Goal: Task Accomplishment & Management: Use online tool/utility

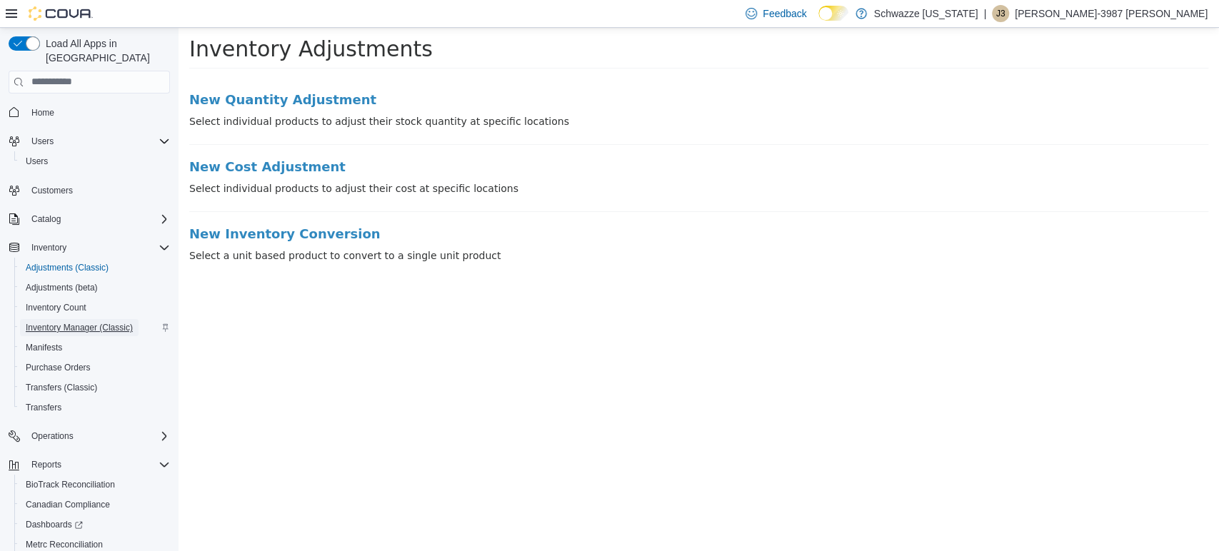
click at [86, 322] on span "Inventory Manager (Classic)" at bounding box center [79, 327] width 107 height 11
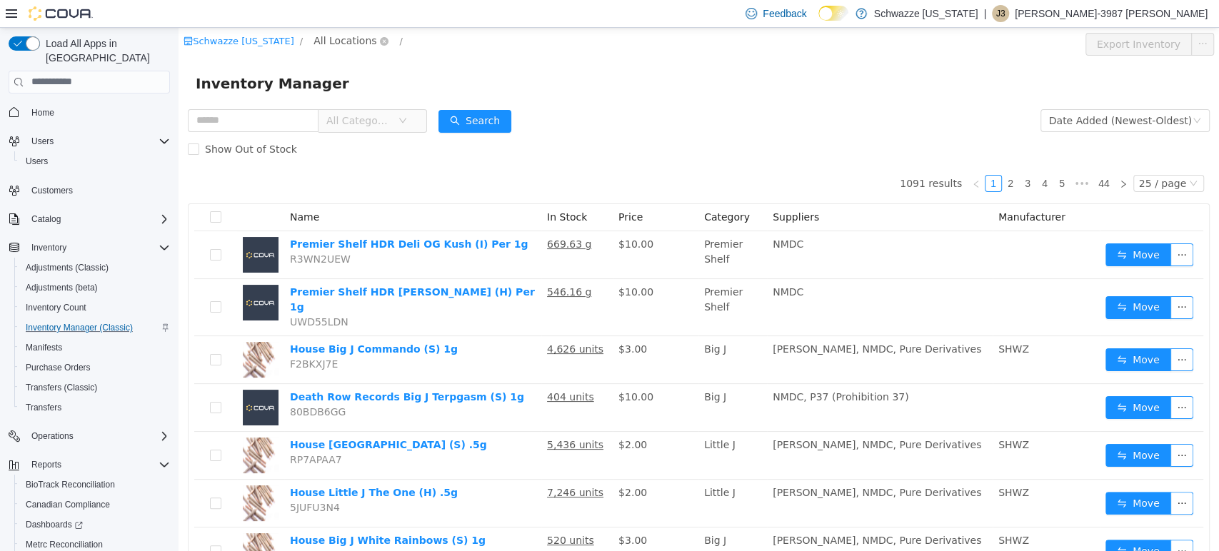
click at [350, 39] on span "All Locations" at bounding box center [344, 40] width 63 height 16
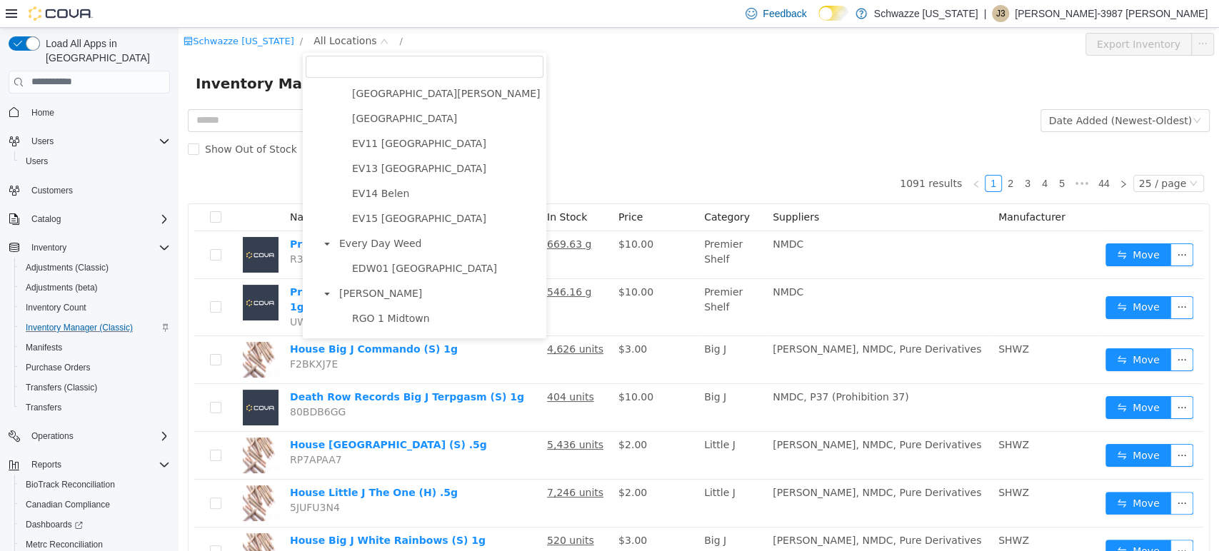
scroll to position [498, 0]
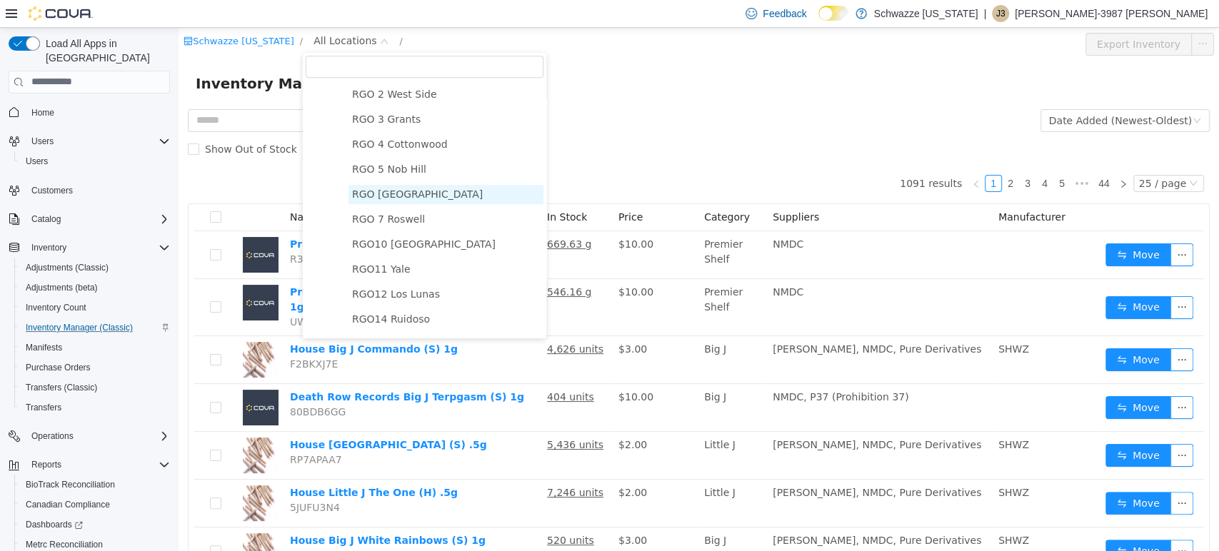
click at [406, 199] on span "RGO [GEOGRAPHIC_DATA]" at bounding box center [417, 193] width 131 height 11
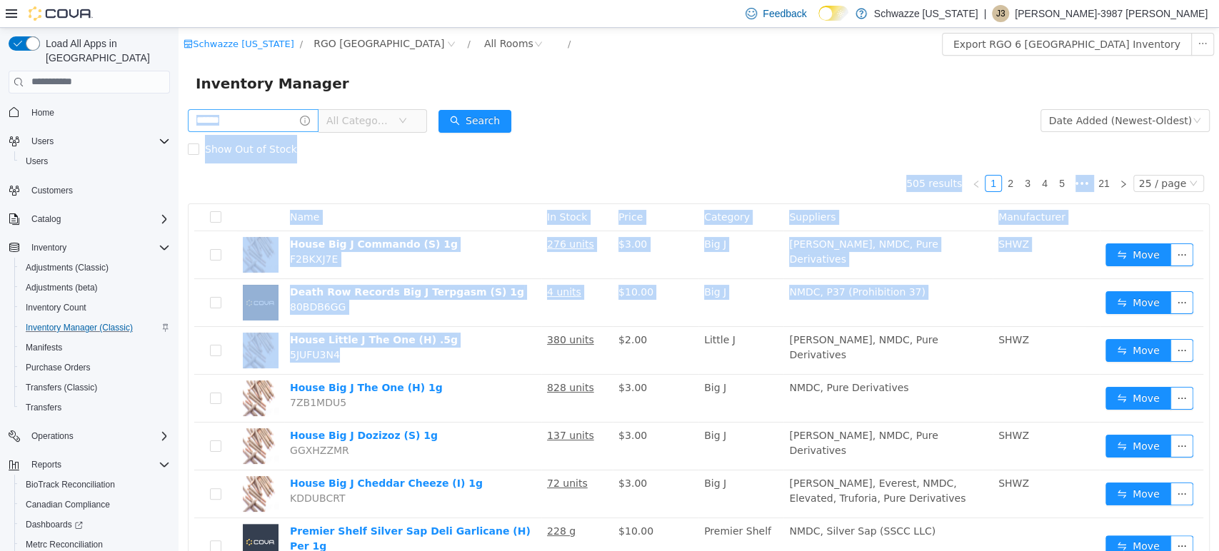
drag, startPoint x: 383, startPoint y: 355, endPoint x: 318, endPoint y: 128, distance: 236.2
click at [258, 129] on input "text" at bounding box center [253, 120] width 131 height 23
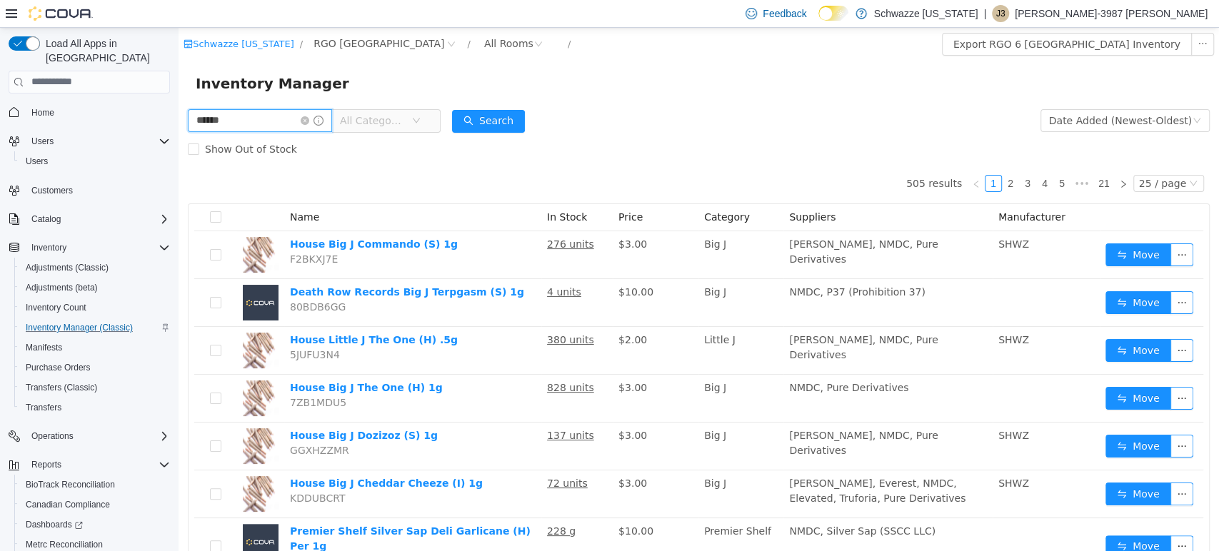
type input "******"
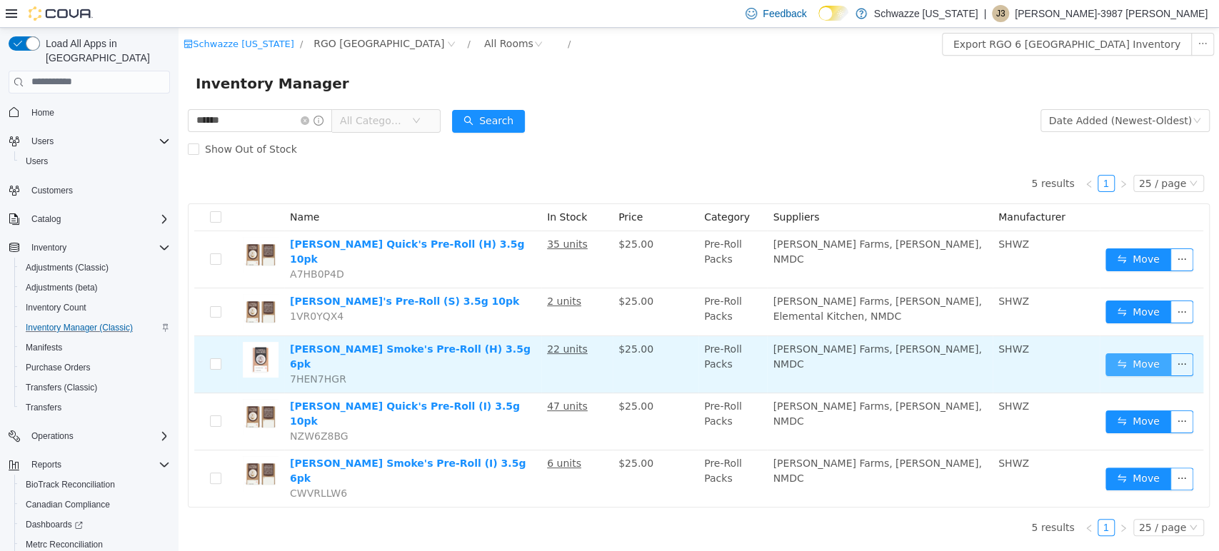
click at [1152, 353] on button "Move" at bounding box center [1138, 364] width 66 height 23
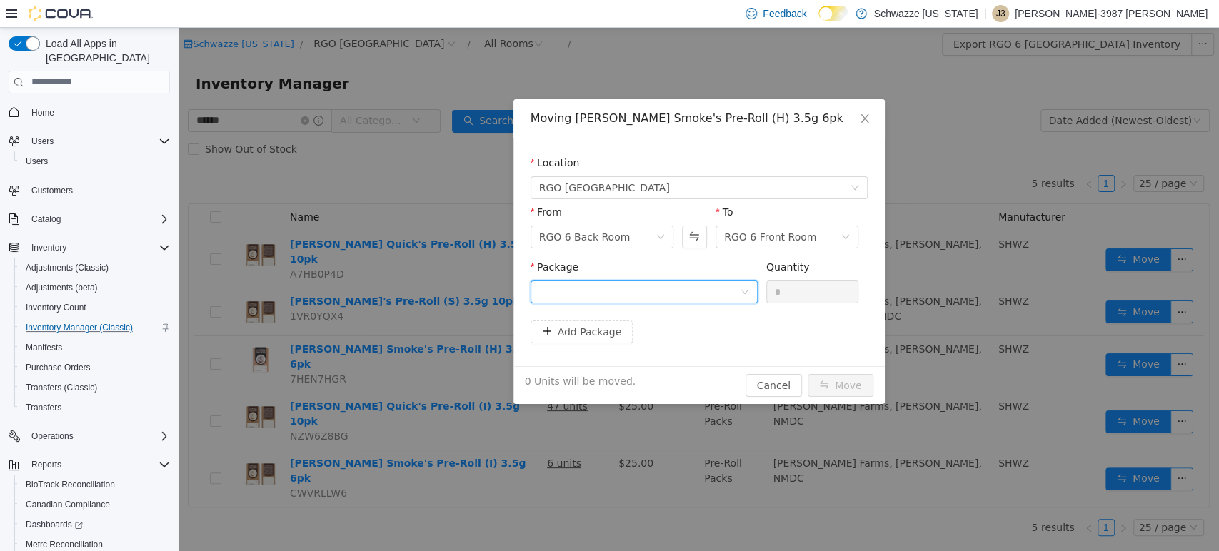
click at [748, 293] on icon "icon: down" at bounding box center [744, 291] width 9 height 9
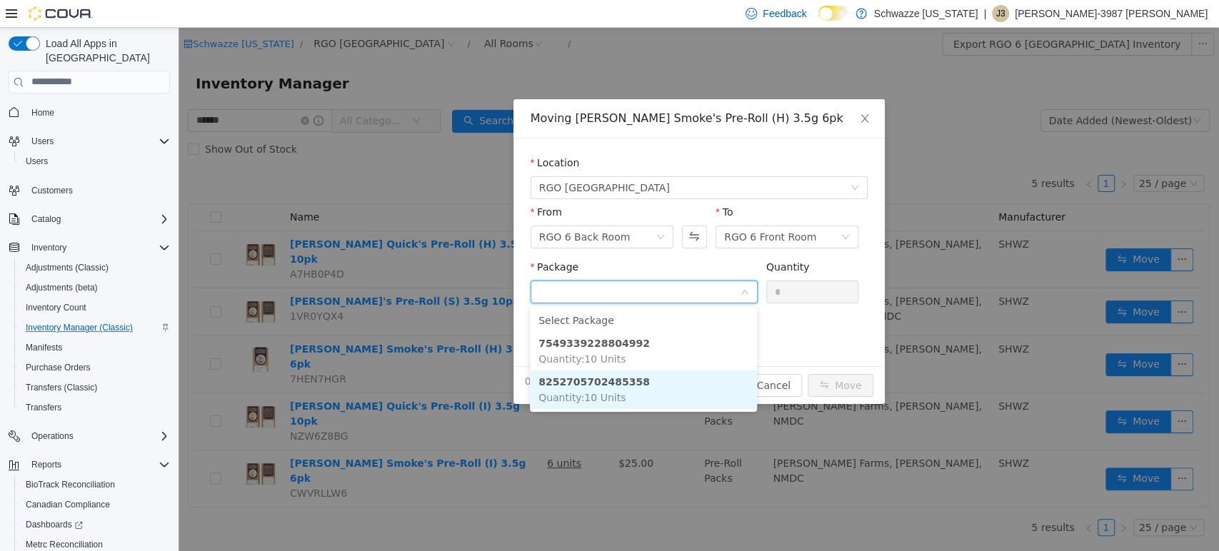
click at [703, 395] on li "8252705702485358 Quantity : 10 Units" at bounding box center [643, 389] width 227 height 39
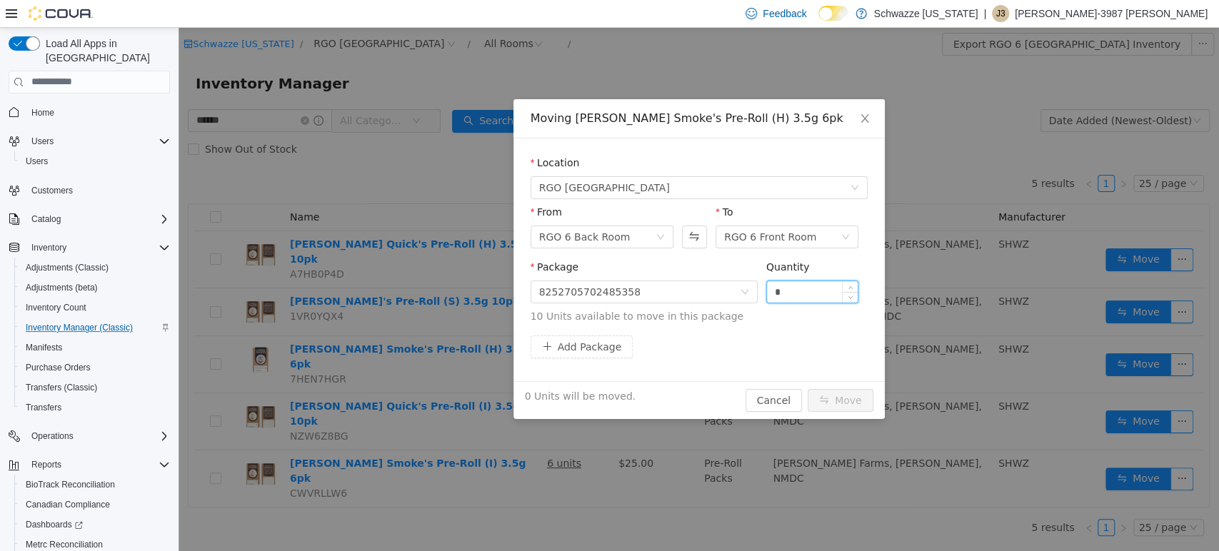
click at [811, 290] on input "*" at bounding box center [812, 291] width 91 height 21
type input "***"
click at [808, 388] on button "Move" at bounding box center [841, 399] width 66 height 23
